Goal: Task Accomplishment & Management: Use online tool/utility

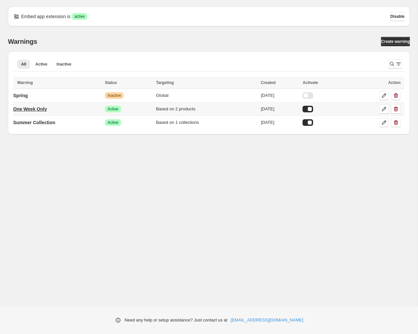
click at [45, 108] on p "One Week Only" at bounding box center [30, 109] width 34 height 7
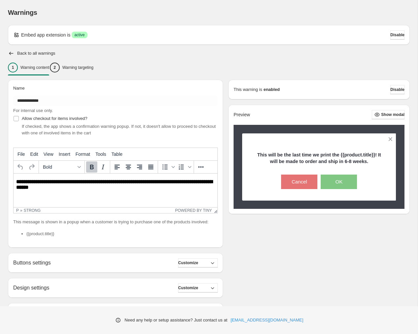
scroll to position [58, 0]
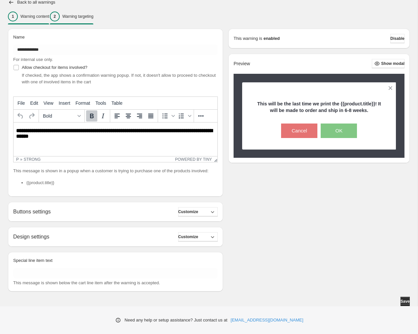
click at [93, 14] on div "2 Warning targeting" at bounding box center [72, 17] width 44 height 10
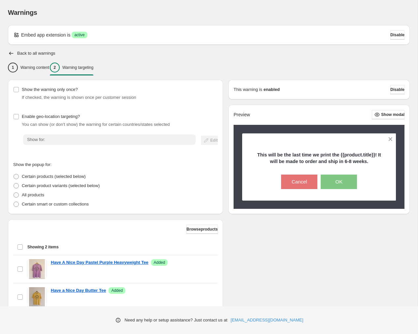
scroll to position [50, 0]
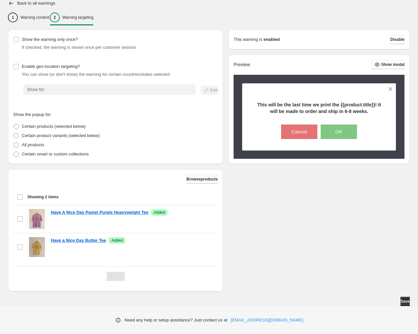
click at [206, 175] on button "Browse products" at bounding box center [201, 179] width 31 height 9
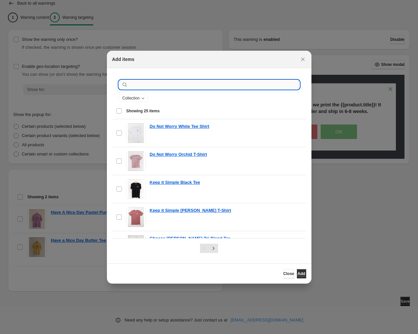
click at [143, 84] on input ":r1b:" at bounding box center [214, 84] width 170 height 9
type input "**********"
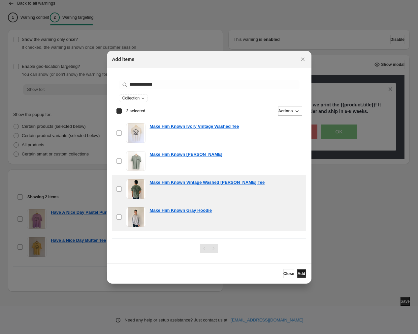
click at [297, 274] on span "Add" at bounding box center [301, 273] width 8 height 5
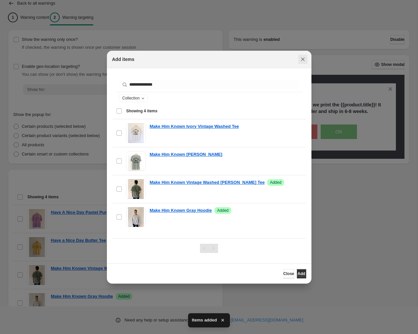
click at [303, 60] on icon "Close" at bounding box center [302, 59] width 7 height 7
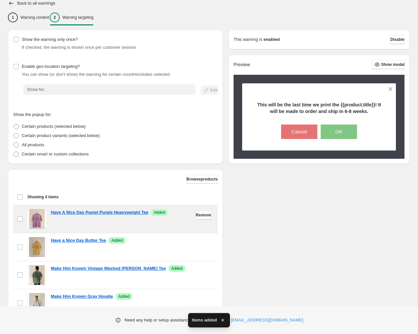
click at [197, 216] on span "Remove" at bounding box center [202, 215] width 15 height 5
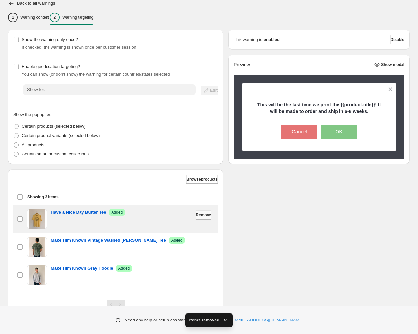
click at [199, 215] on span "Remove" at bounding box center [202, 215] width 15 height 5
